Goal: Information Seeking & Learning: Learn about a topic

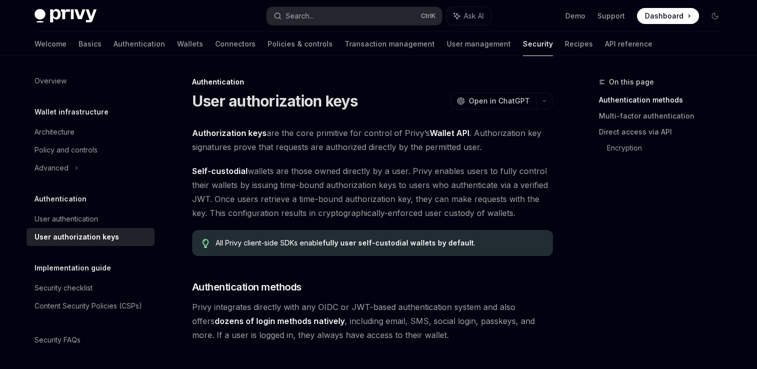
click at [58, 19] on img at bounding box center [66, 16] width 62 height 14
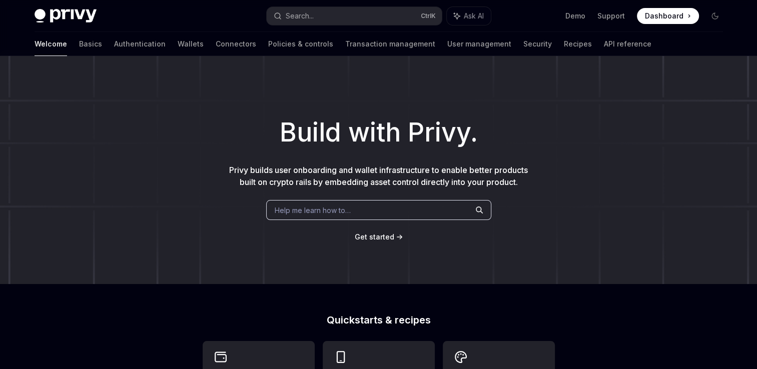
click at [651, 21] on span "Dashboard" at bounding box center [664, 16] width 39 height 10
click at [604, 44] on link "API reference" at bounding box center [628, 44] width 48 height 24
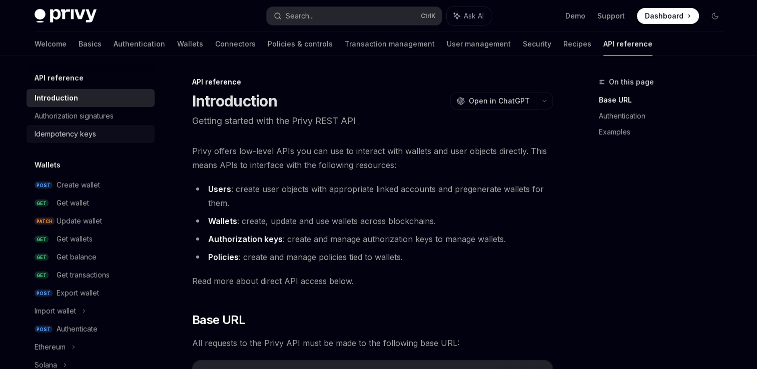
click at [86, 135] on div "Idempotency keys" at bounding box center [66, 134] width 62 height 12
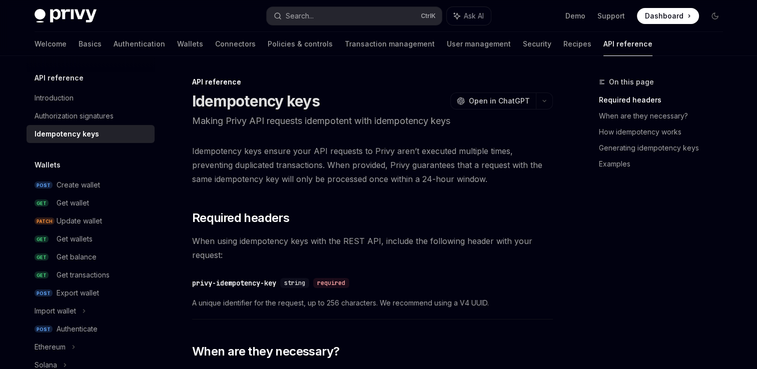
click at [64, 76] on h5 "API reference" at bounding box center [59, 78] width 49 height 12
click at [79, 98] on div "Introduction" at bounding box center [92, 98] width 114 height 12
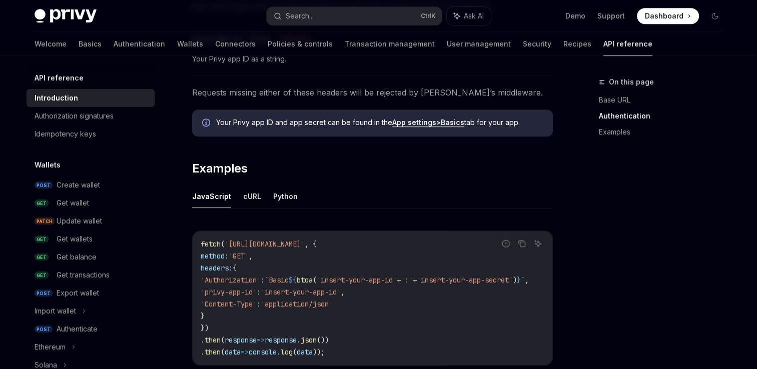
scroll to position [642, 0]
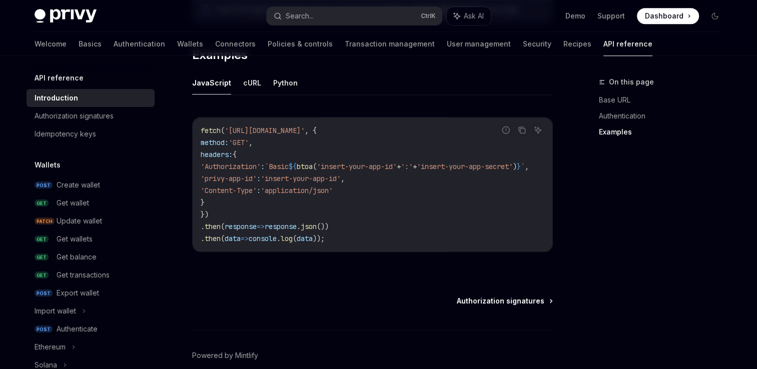
click at [465, 306] on span "Authorization signatures" at bounding box center [501, 301] width 88 height 10
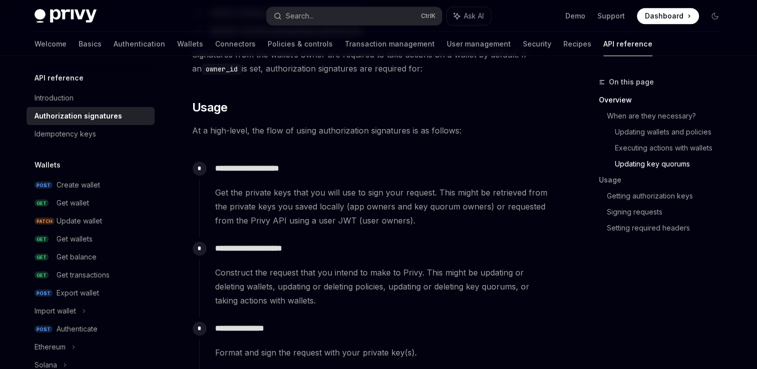
scroll to position [851, 0]
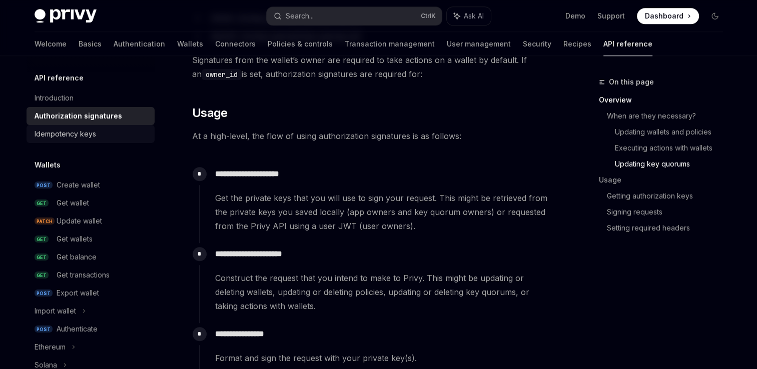
click at [117, 139] on div "Idempotency keys" at bounding box center [92, 134] width 114 height 12
type textarea "*"
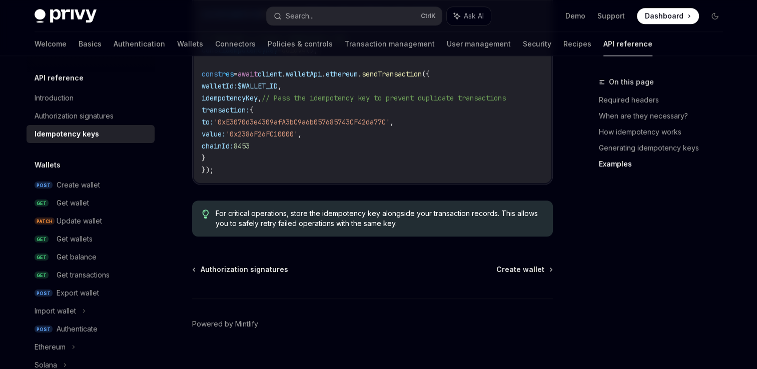
scroll to position [1123, 0]
